Goal: Go to known website: Access a specific website the user already knows

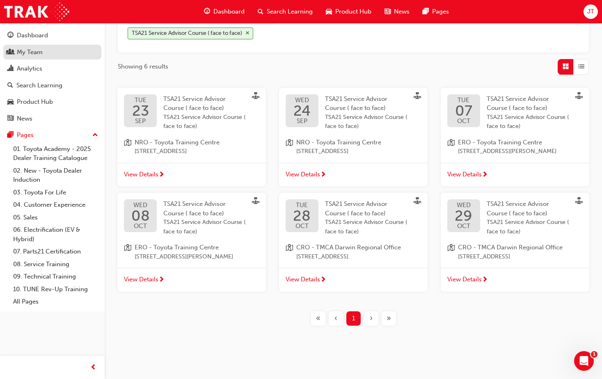
drag, startPoint x: 37, startPoint y: 49, endPoint x: 79, endPoint y: 51, distance: 42.8
click at [37, 49] on div "My Team" at bounding box center [30, 52] width 26 height 9
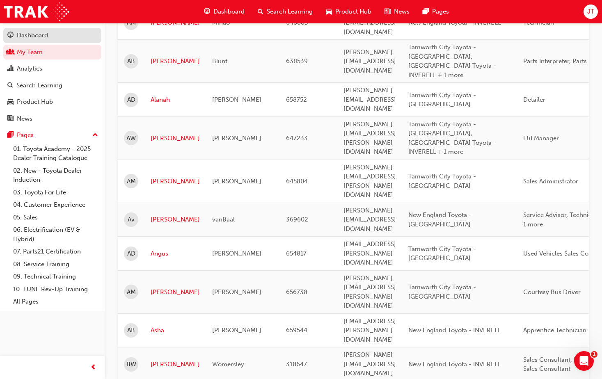
click at [46, 37] on div "Dashboard" at bounding box center [32, 35] width 31 height 9
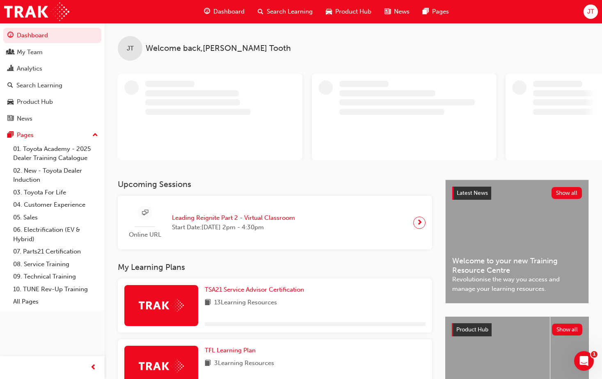
click at [236, 219] on span "Leading Reignite Part 2 - Virtual Classroom" at bounding box center [233, 217] width 123 height 9
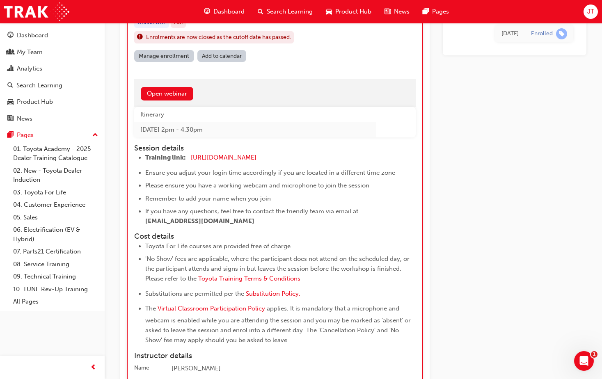
scroll to position [840, 0]
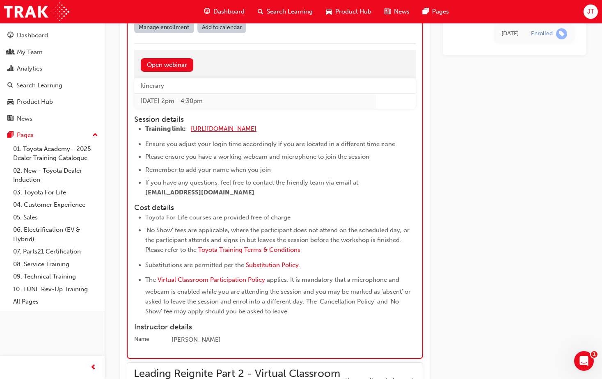
click at [204, 126] on span "[URL][DOMAIN_NAME]" at bounding box center [224, 128] width 66 height 7
